Goal: Task Accomplishment & Management: Complete application form

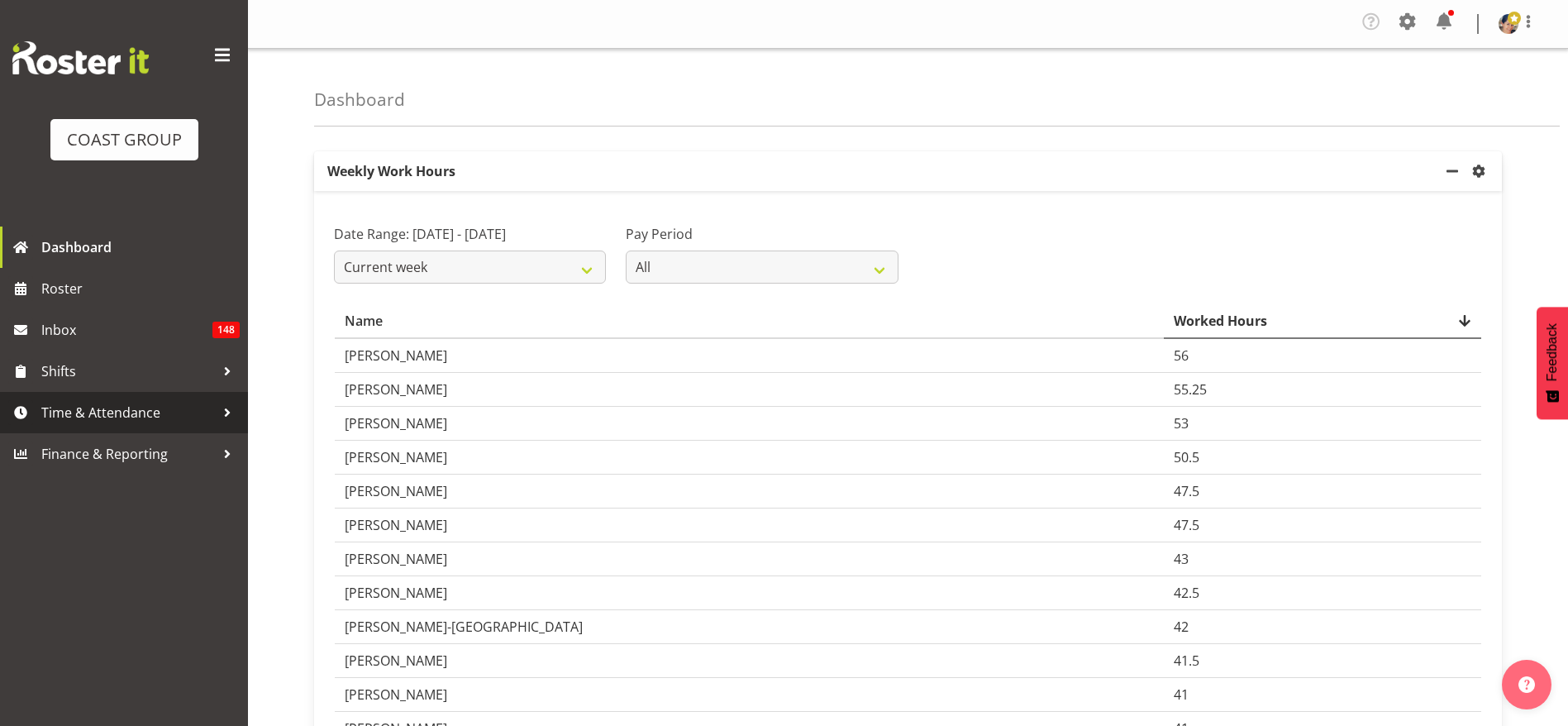
click at [138, 409] on span "Time & Attendance" at bounding box center [128, 412] width 174 height 25
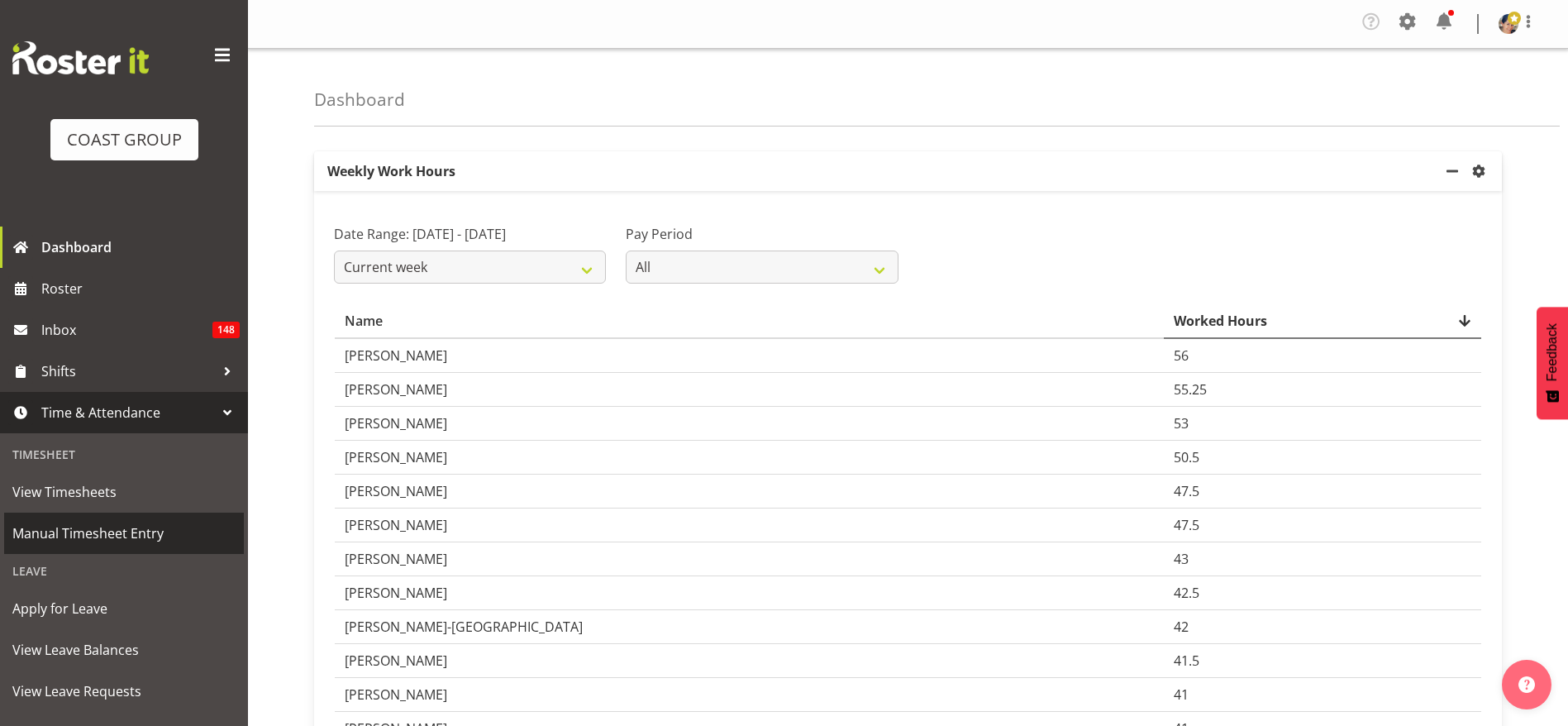
click at [121, 526] on span "Manual Timesheet Entry" at bounding box center [124, 533] width 223 height 25
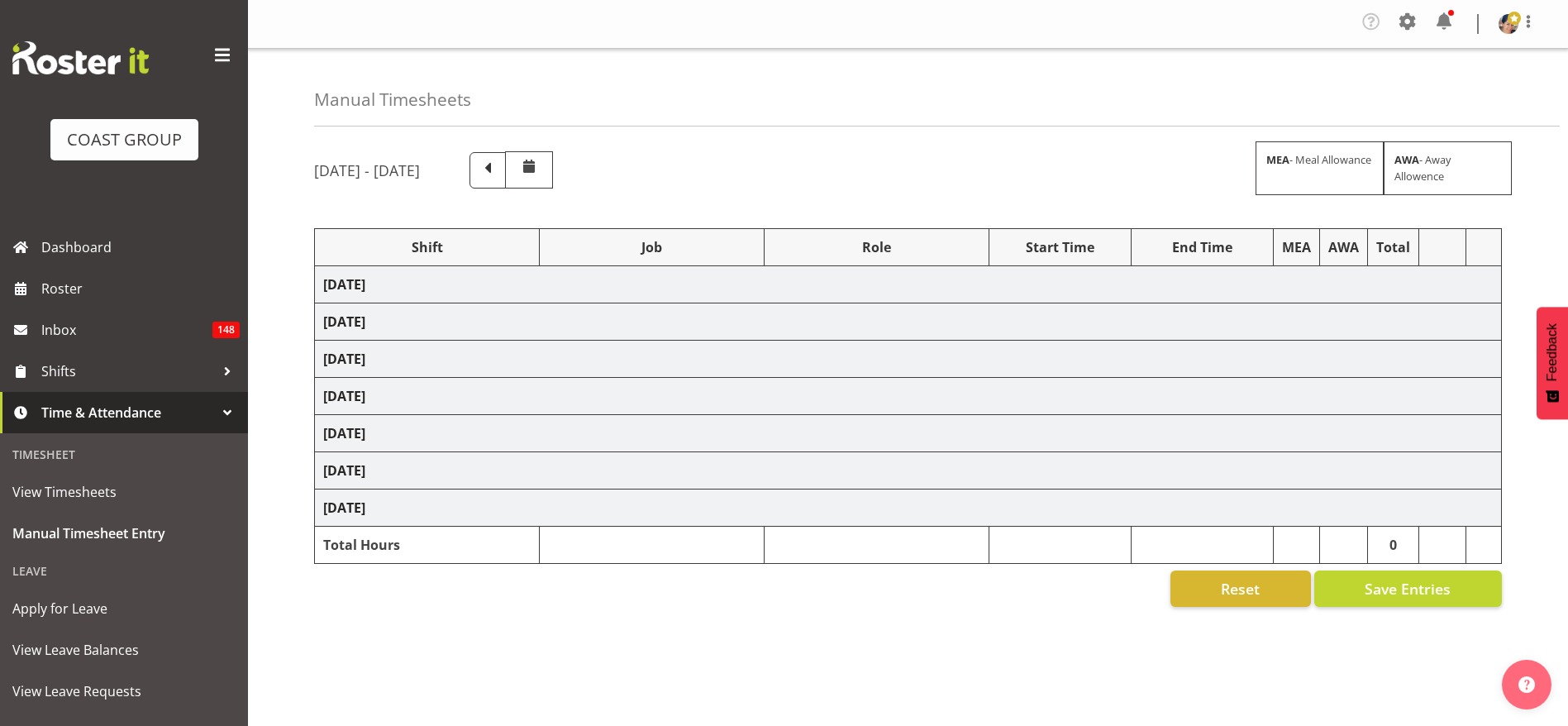
select select "1404"
select select "69"
select select "37"
select select "1404"
select select "69"
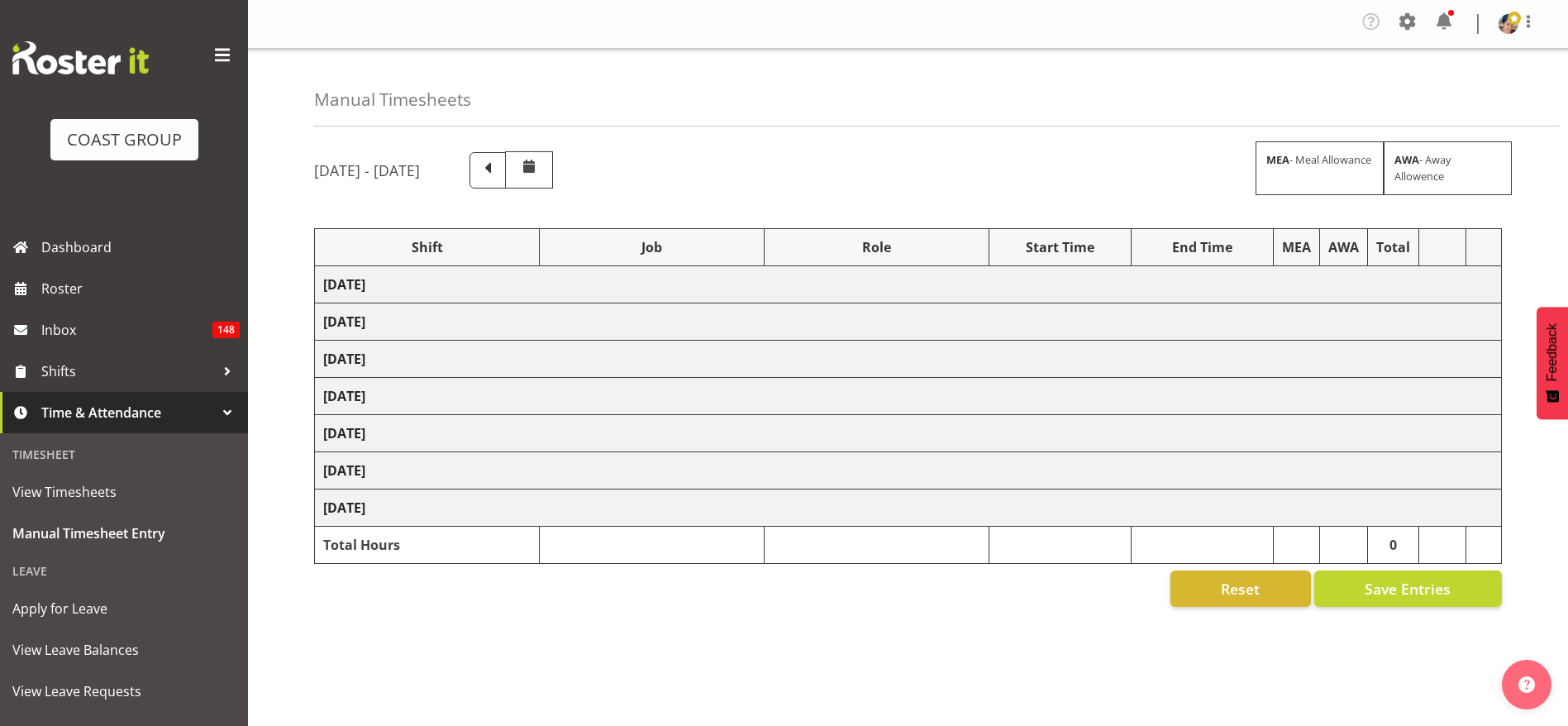
select select "37"
select select "1404"
select select "69"
select select "37"
select select "1404"
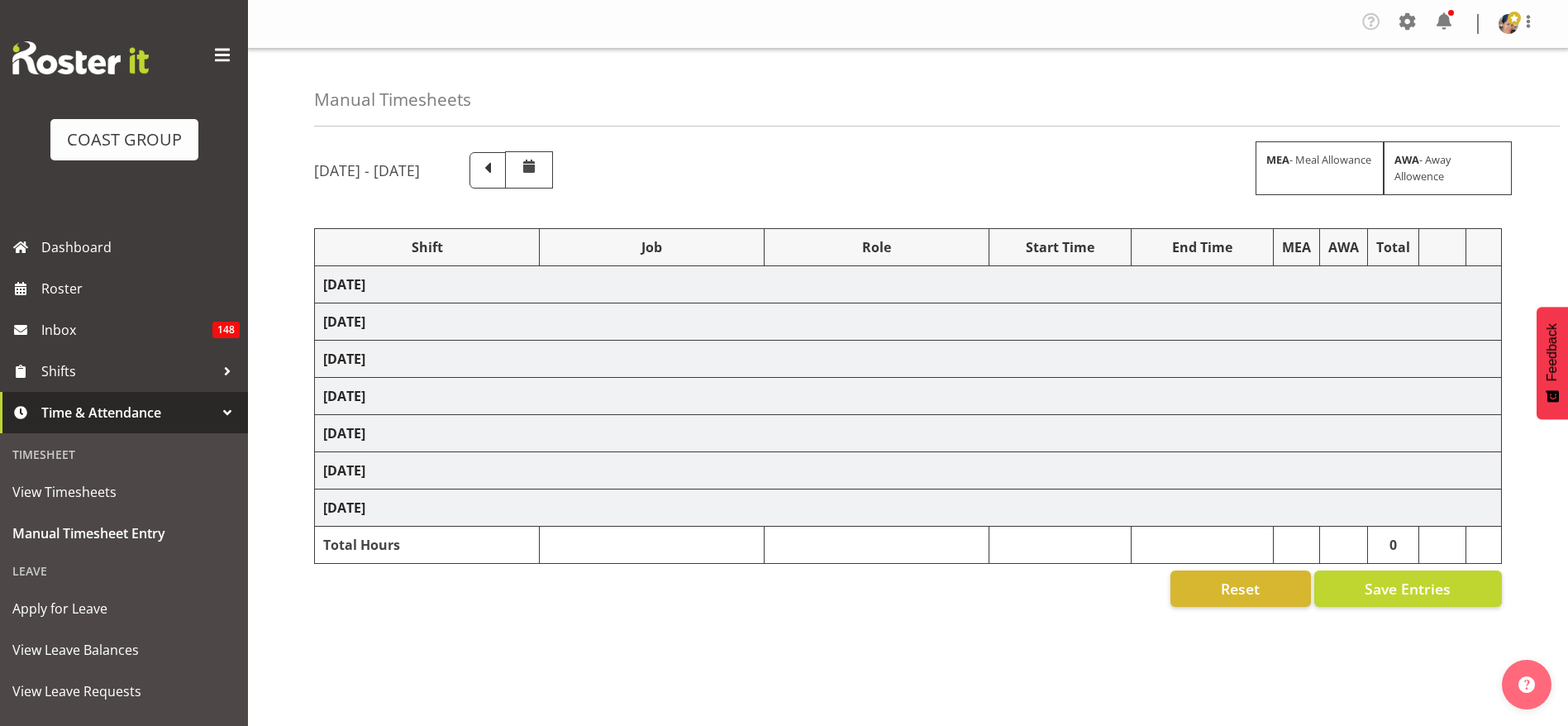
select select "69"
select select "37"
select select "1404"
select select "69"
select select "37"
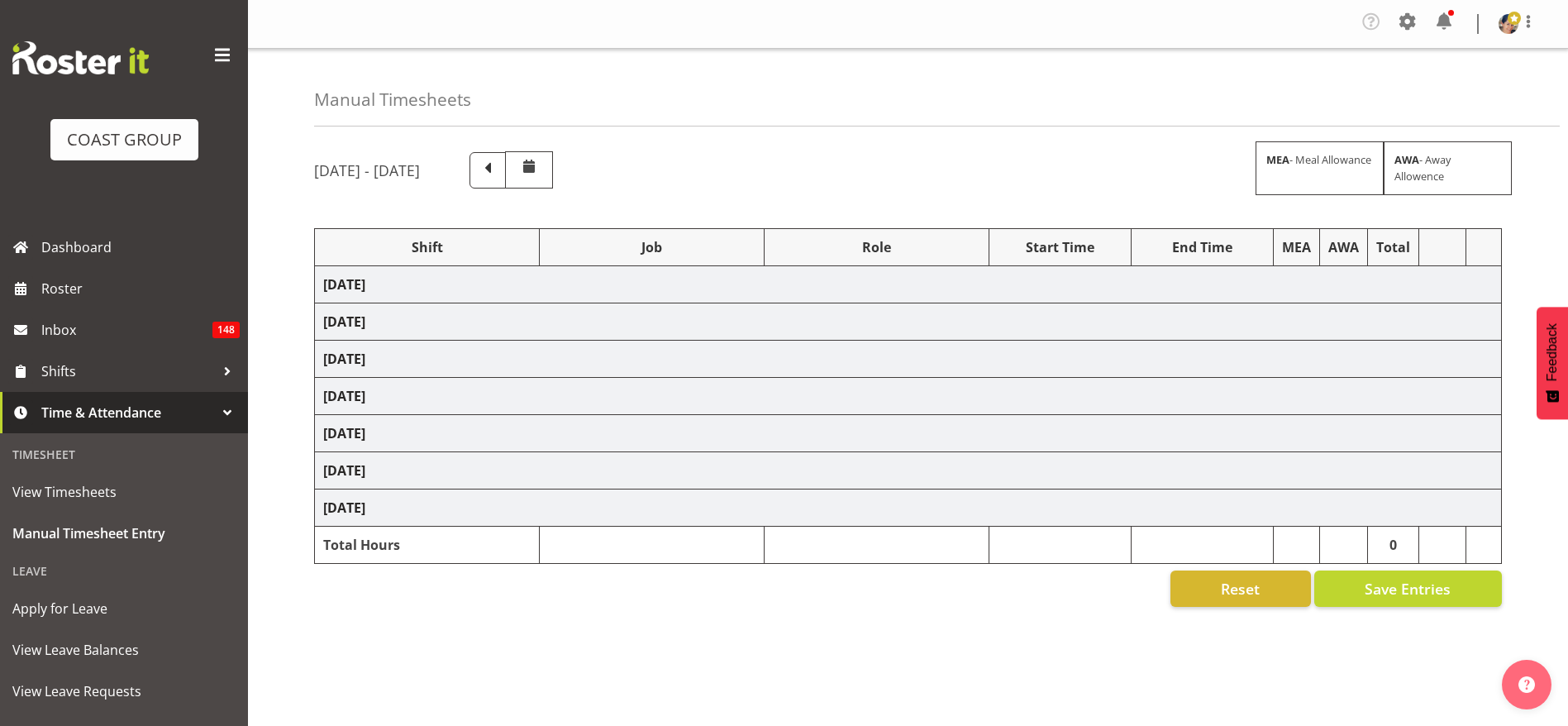
select select "1404"
select select "69"
select select "37"
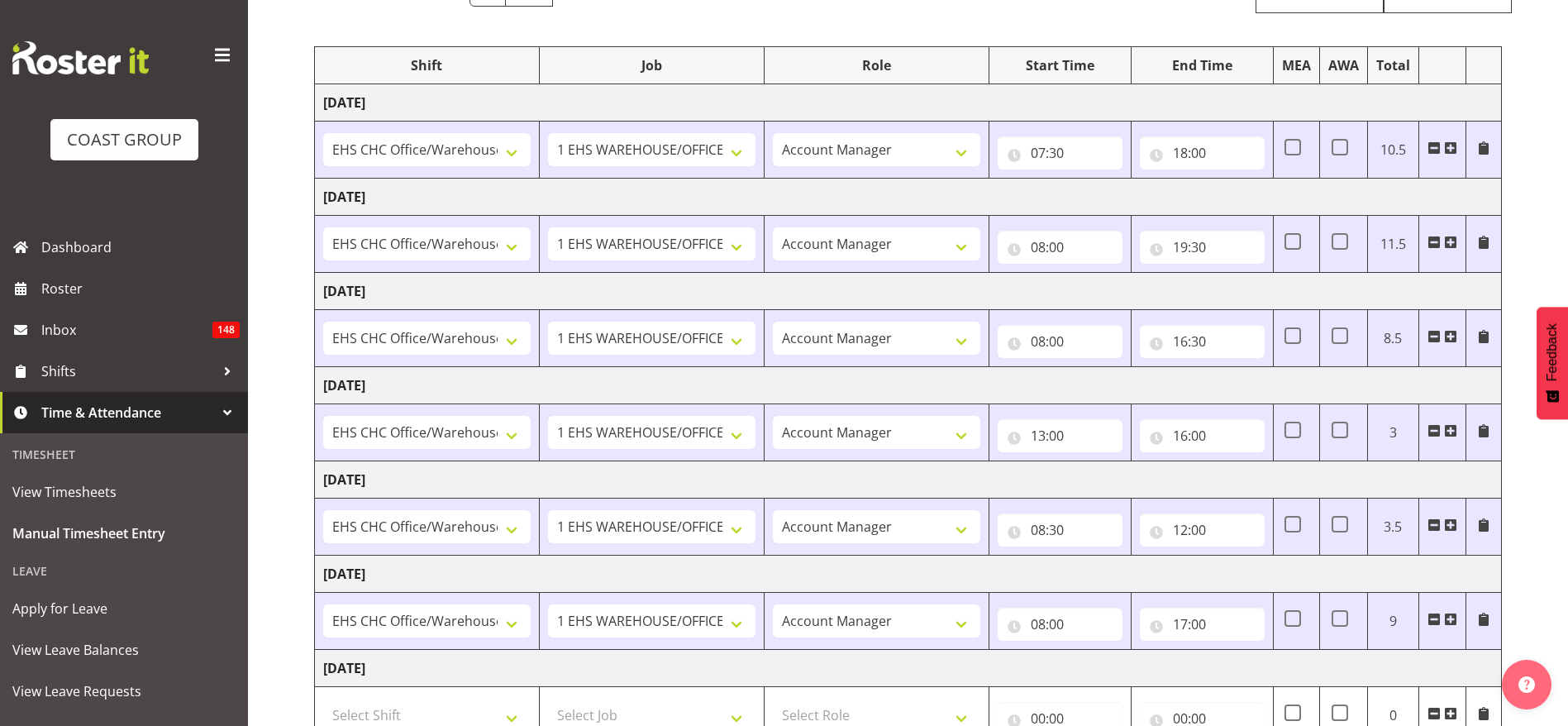
scroll to position [312, 0]
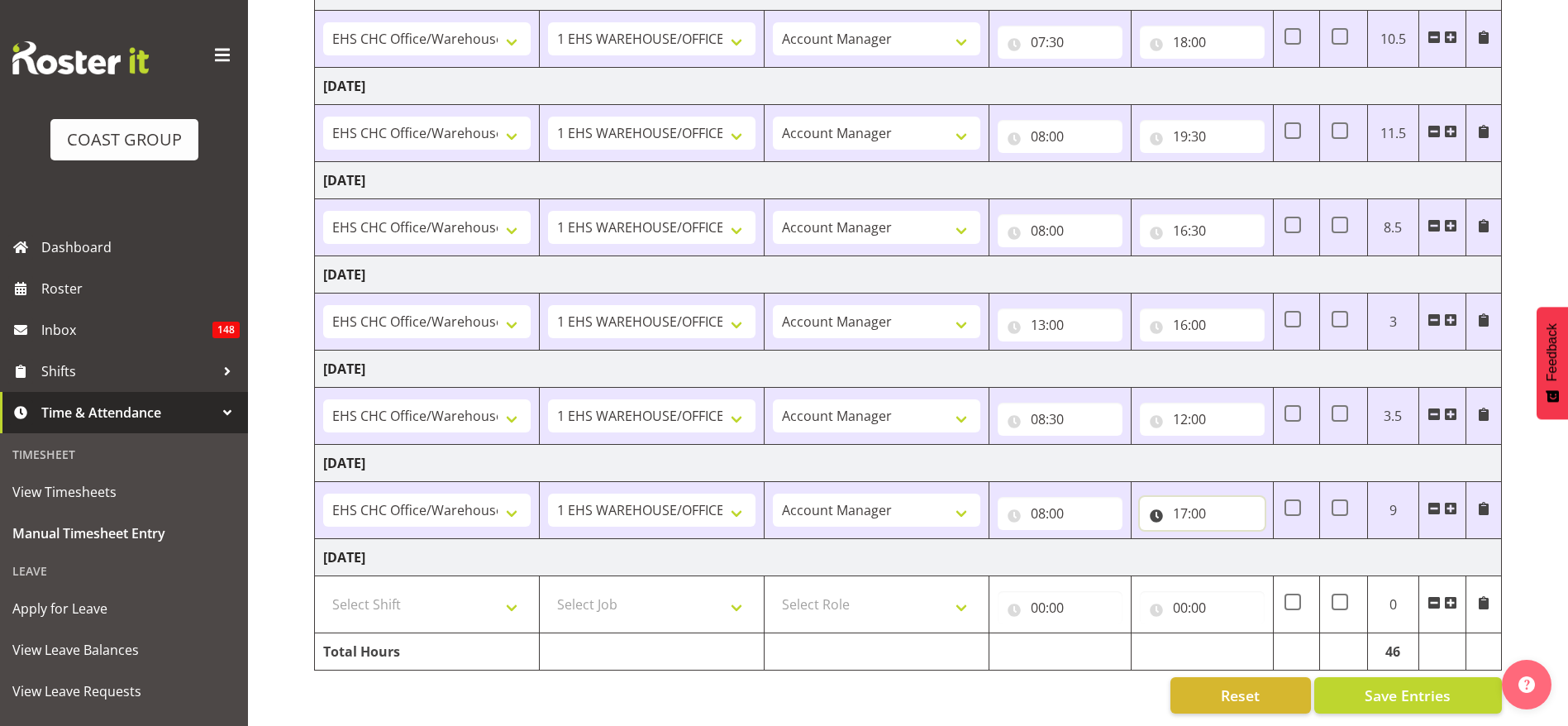
click at [1216, 497] on input "17:00" at bounding box center [1202, 513] width 125 height 33
click at [1255, 540] on select "00 01 02 03 04 05 06 07 08 09 10 11 12 13 14 15 16 17 18 19 20 21 22 23" at bounding box center [1252, 556] width 37 height 33
select select "19"
click at [1234, 540] on select "00 01 02 03 04 05 06 07 08 09 10 11 12 13 14 15 16 17 18 19 20 21 22 23" at bounding box center [1252, 556] width 37 height 33
type input "19:00"
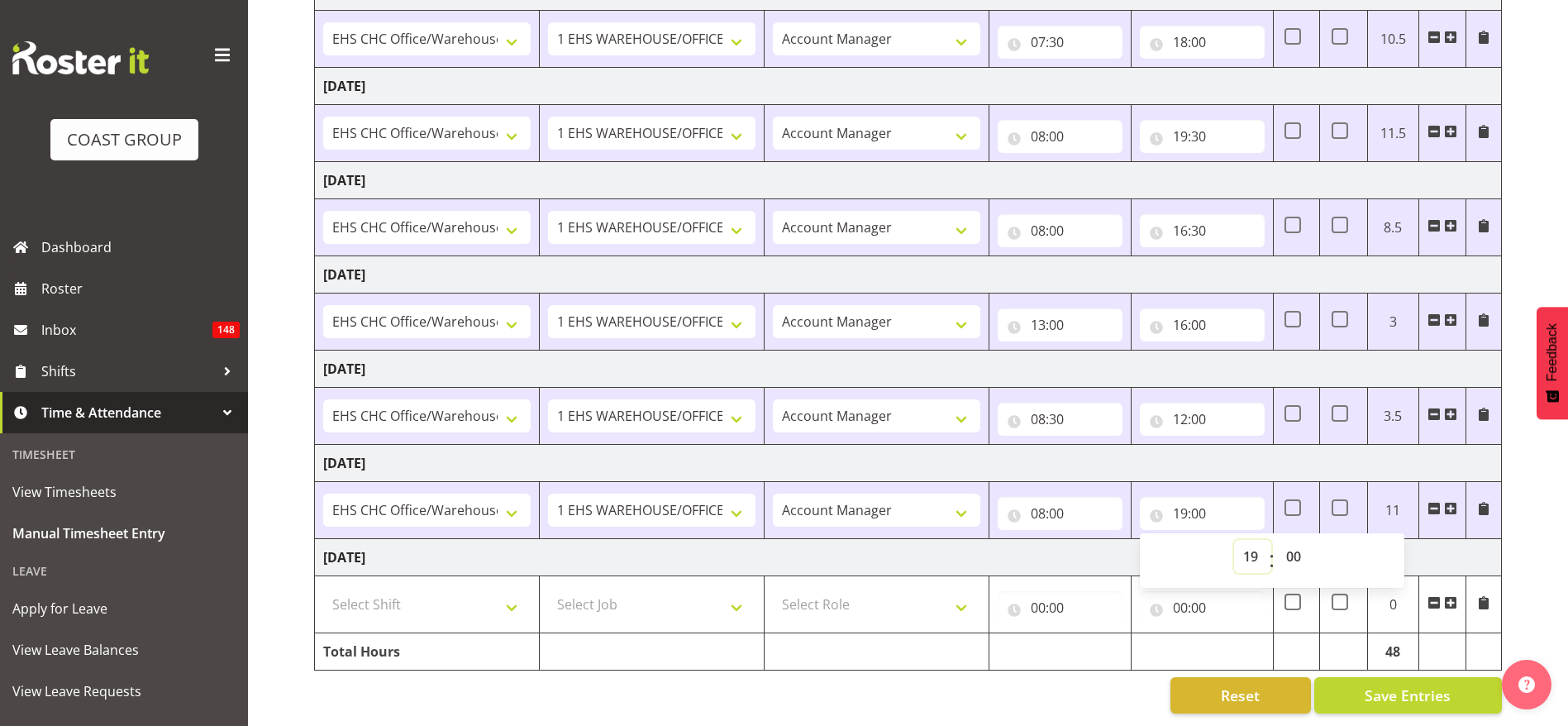
click at [1248, 540] on select "00 01 02 03 04 05 06 07 08 09 10 11 12 13 14 15 16 17 18 19 20 21 22 23" at bounding box center [1252, 556] width 37 height 33
select select "18"
click at [1234, 540] on select "00 01 02 03 04 05 06 07 08 09 10 11 12 13 14 15 16 17 18 19 20 21 22 23" at bounding box center [1252, 556] width 37 height 33
type input "18:00"
click at [1235, 451] on td "[DATE]" at bounding box center [908, 463] width 1186 height 37
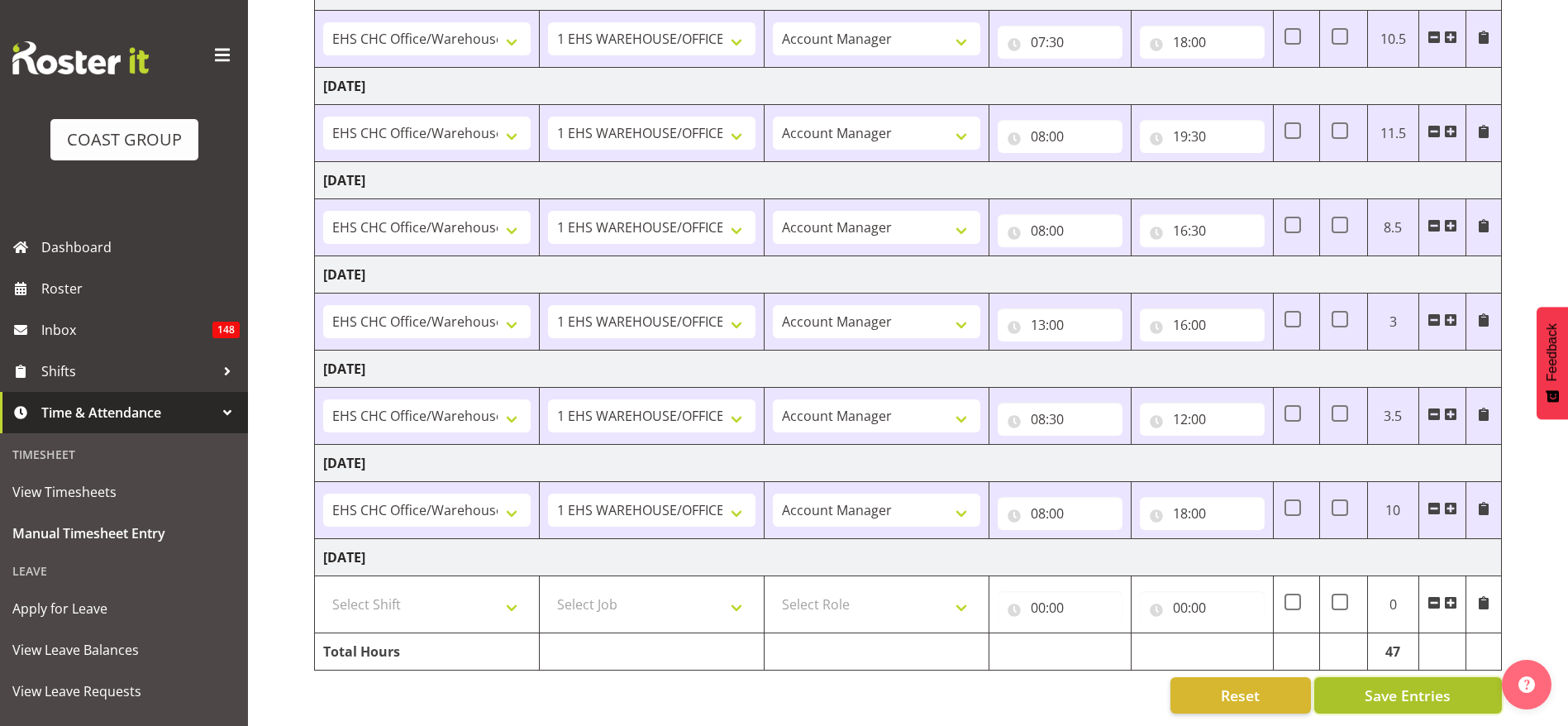
click at [1381, 677] on button "Save Entries" at bounding box center [1408, 695] width 188 height 36
click at [1200, 497] on input "18:00" at bounding box center [1202, 513] width 125 height 33
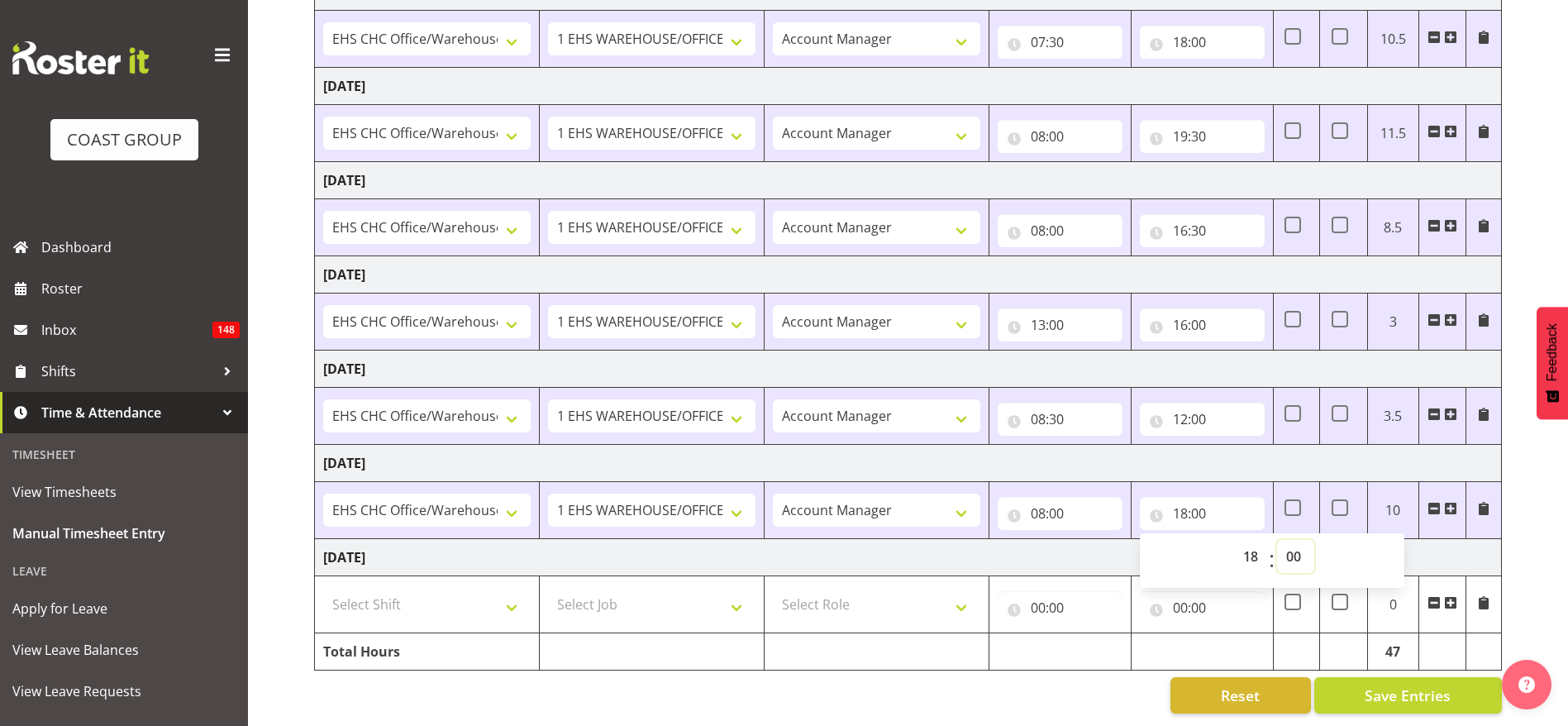
click at [1296, 543] on select "00 01 02 03 04 05 06 07 08 09 10 11 12 13 14 15 16 17 18 19 20 21 22 23 24 25 2…" at bounding box center [1295, 556] width 37 height 33
select select "30"
click at [1277, 540] on select "00 01 02 03 04 05 06 07 08 09 10 11 12 13 14 15 16 17 18 19 20 21 22 23 24 25 2…" at bounding box center [1295, 556] width 37 height 33
type input "18:30"
click at [1233, 446] on td "[DATE]" at bounding box center [908, 463] width 1186 height 37
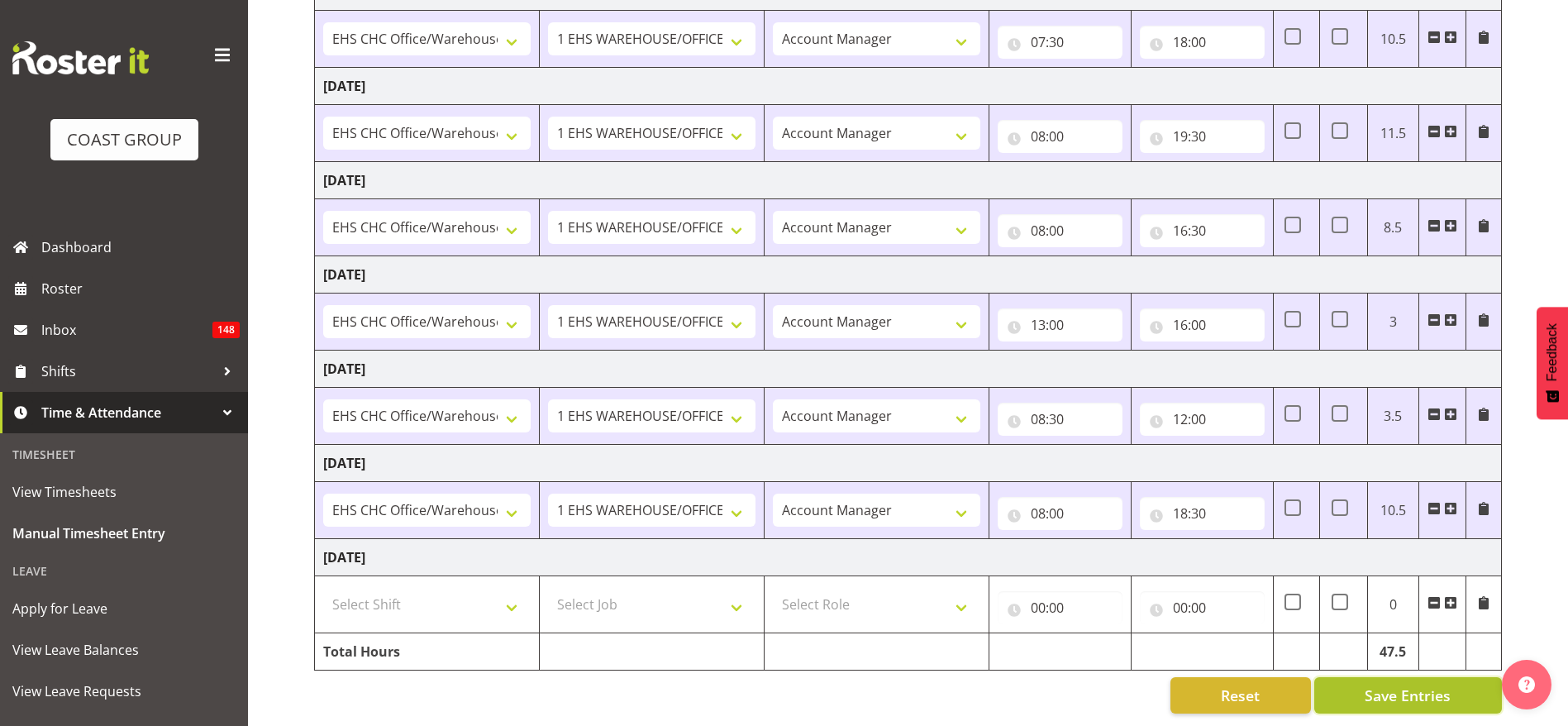
click at [1433, 685] on span "Save Entries" at bounding box center [1408, 695] width 86 height 22
